Goal: Information Seeking & Learning: Learn about a topic

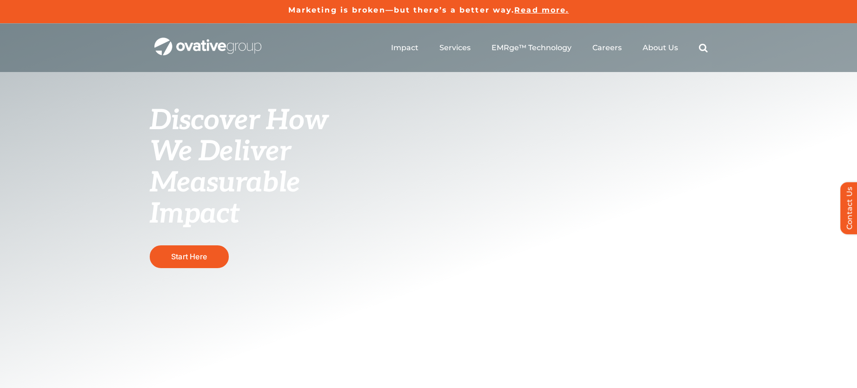
click at [533, 11] on span "Read more." at bounding box center [541, 10] width 54 height 9
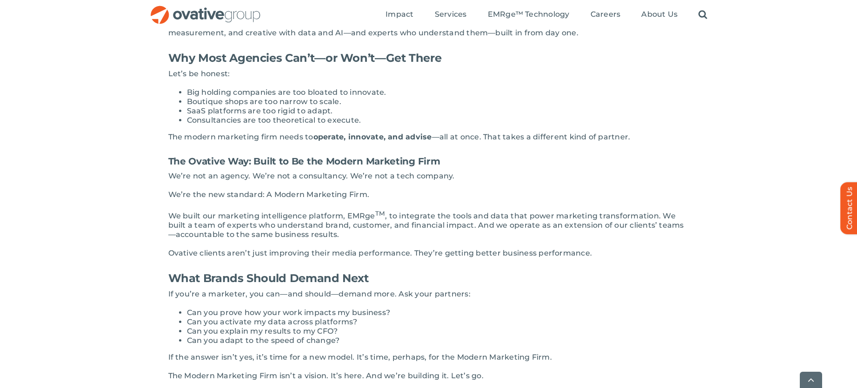
scroll to position [932, 0]
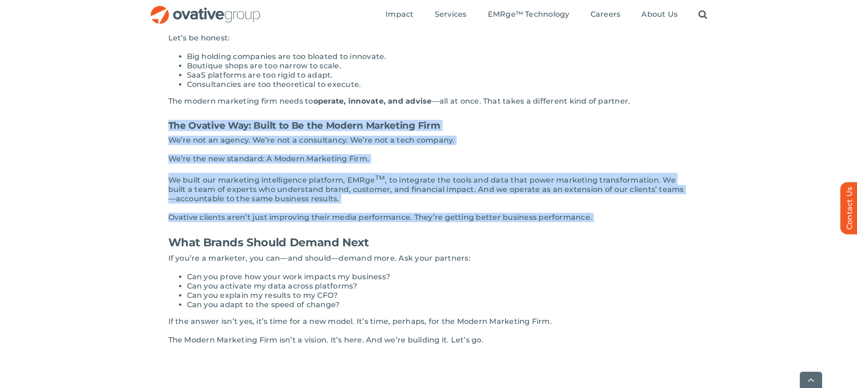
drag, startPoint x: 169, startPoint y: 114, endPoint x: 619, endPoint y: 214, distance: 460.9
copy div "The Ovative Way: Built to Be the Modern Marketing Firm We’re not an agency. We’…"
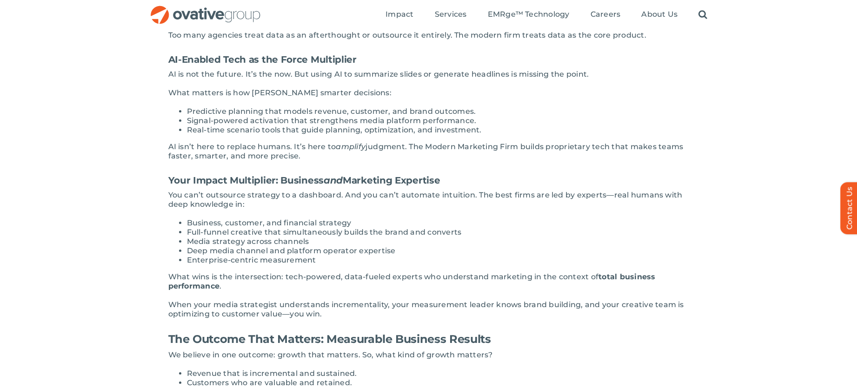
scroll to position [494, 0]
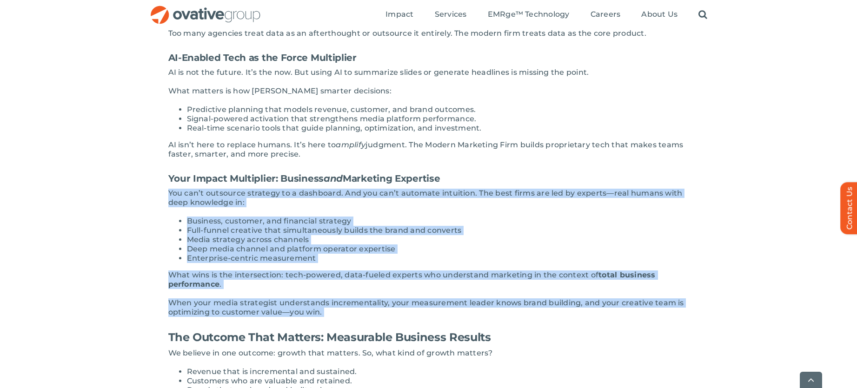
drag, startPoint x: 169, startPoint y: 184, endPoint x: 368, endPoint y: 310, distance: 235.0
click at [368, 310] on div "The marketing industrial complex is broken. The “Mad Men” era is long gone—but …" at bounding box center [428, 269] width 521 height 1047
copy div "You can’t outsource strategy to a dashboard. And you can’t automate intuition. …"
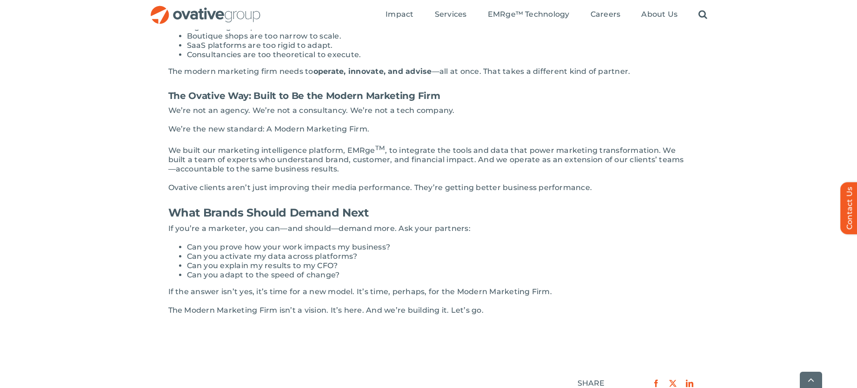
scroll to position [962, 0]
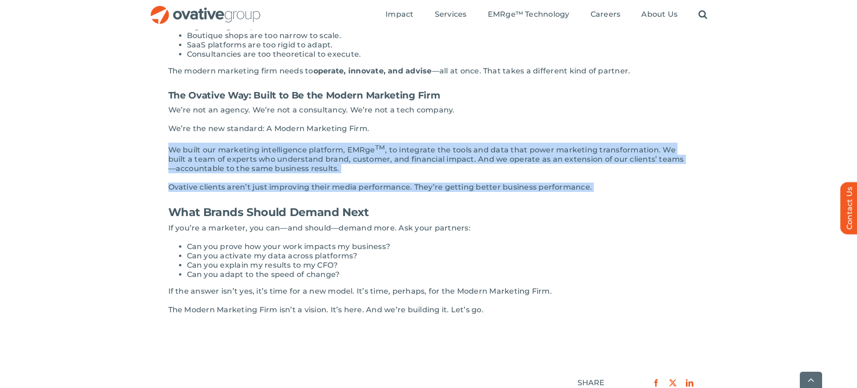
drag, startPoint x: 169, startPoint y: 140, endPoint x: 592, endPoint y: 185, distance: 425.2
copy div "We built our marketing intelligence platform, EMRge TM , to integrate the tools…"
